Goal: Navigation & Orientation: Understand site structure

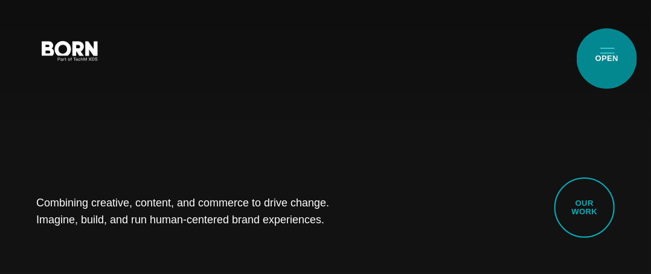
click at [607, 59] on button "Primary Menu" at bounding box center [607, 49] width 29 height 25
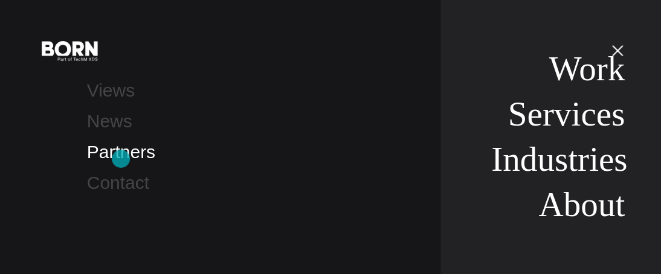
click at [121, 159] on link "Partners" at bounding box center [121, 152] width 68 height 20
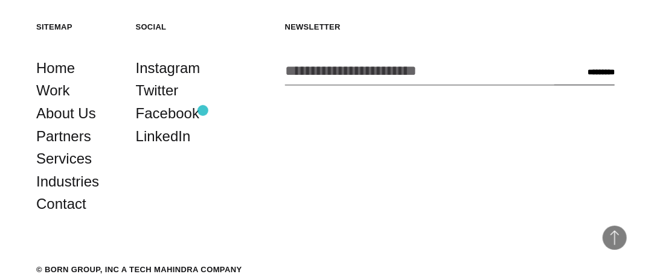
scroll to position [2658, 0]
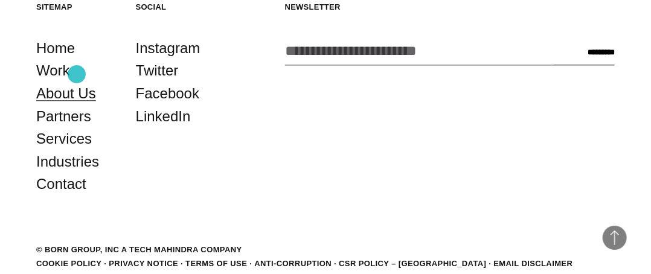
click at [77, 82] on link "About Us" at bounding box center [66, 93] width 60 height 23
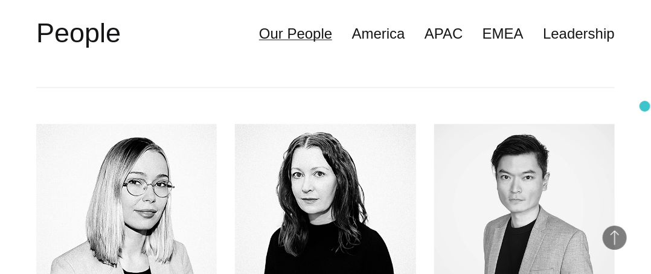
scroll to position [2302, 0]
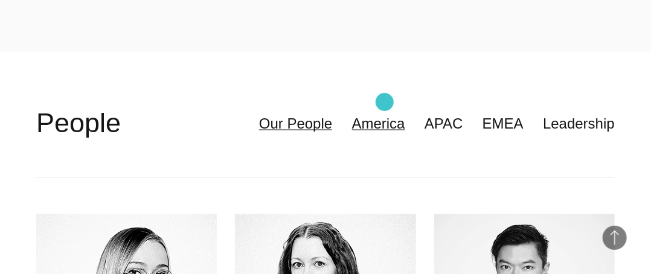
click at [385, 112] on link "America" at bounding box center [378, 123] width 53 height 23
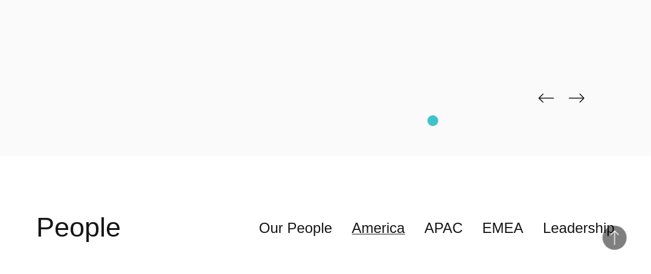
scroll to position [2242, 0]
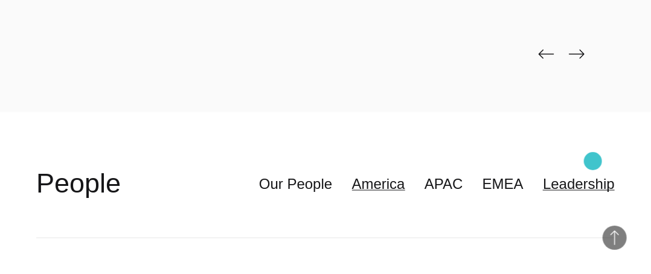
click at [593, 173] on link "Leadership" at bounding box center [579, 184] width 72 height 23
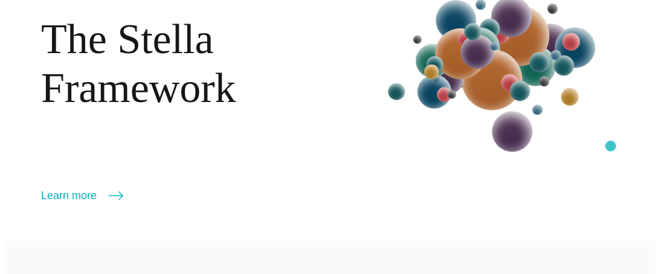
scroll to position [0, 0]
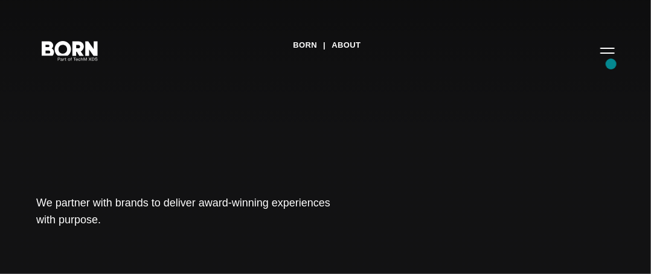
click at [611, 64] on div "BORN About Tech Mahindra We partner with brands to deliver award-winning experi…" at bounding box center [325, 137] width 651 height 274
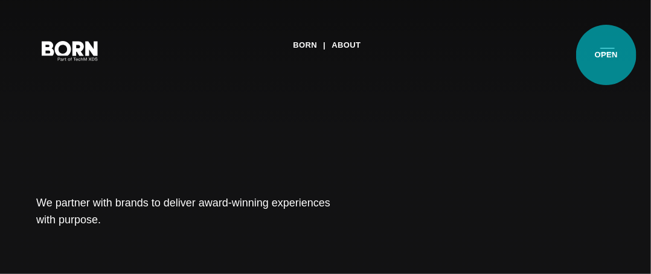
click at [606, 54] on button "Primary Menu" at bounding box center [607, 49] width 29 height 25
